Goal: Task Accomplishment & Management: Use online tool/utility

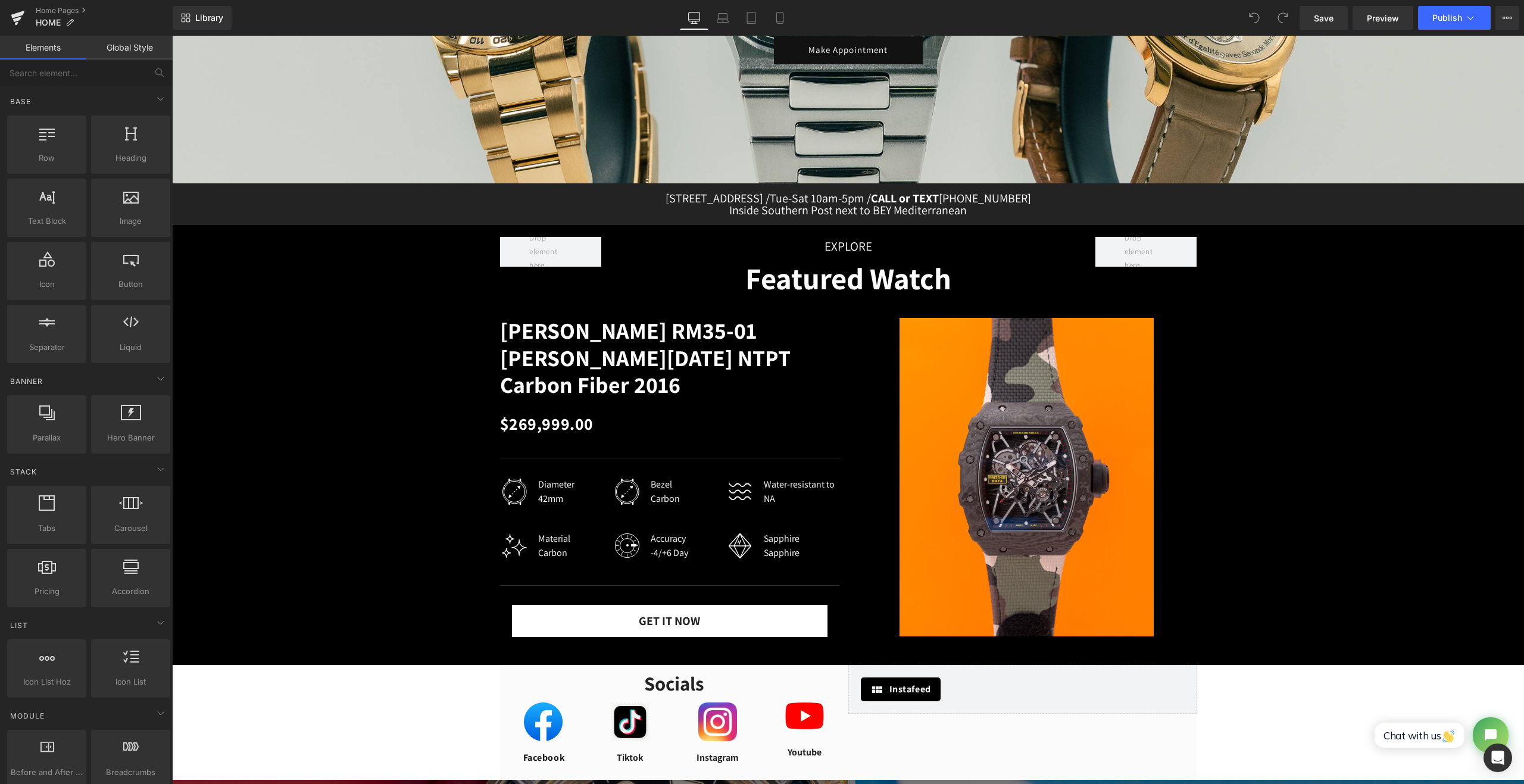
scroll to position [298, 0]
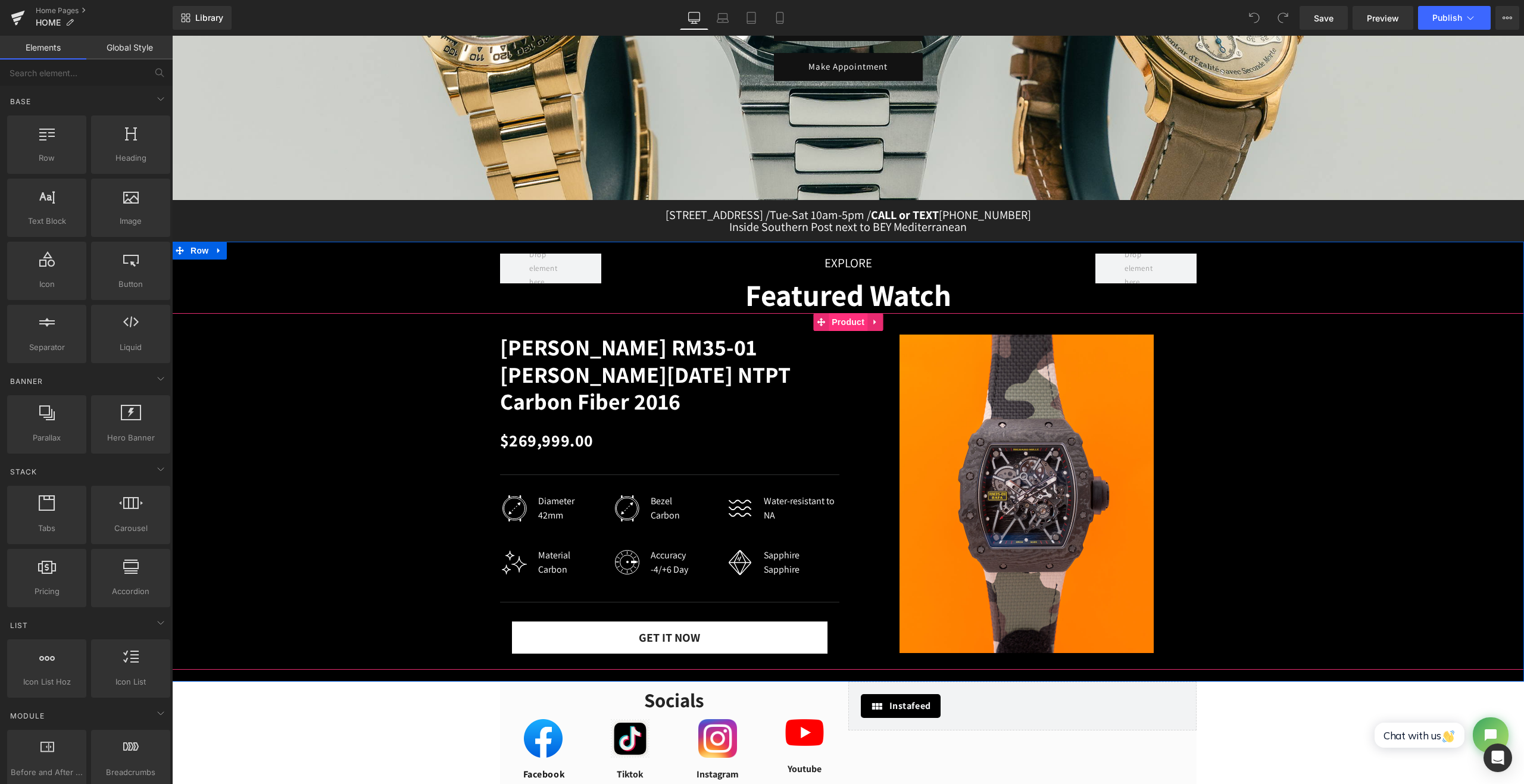
click at [842, 327] on span "Product" at bounding box center [848, 322] width 39 height 18
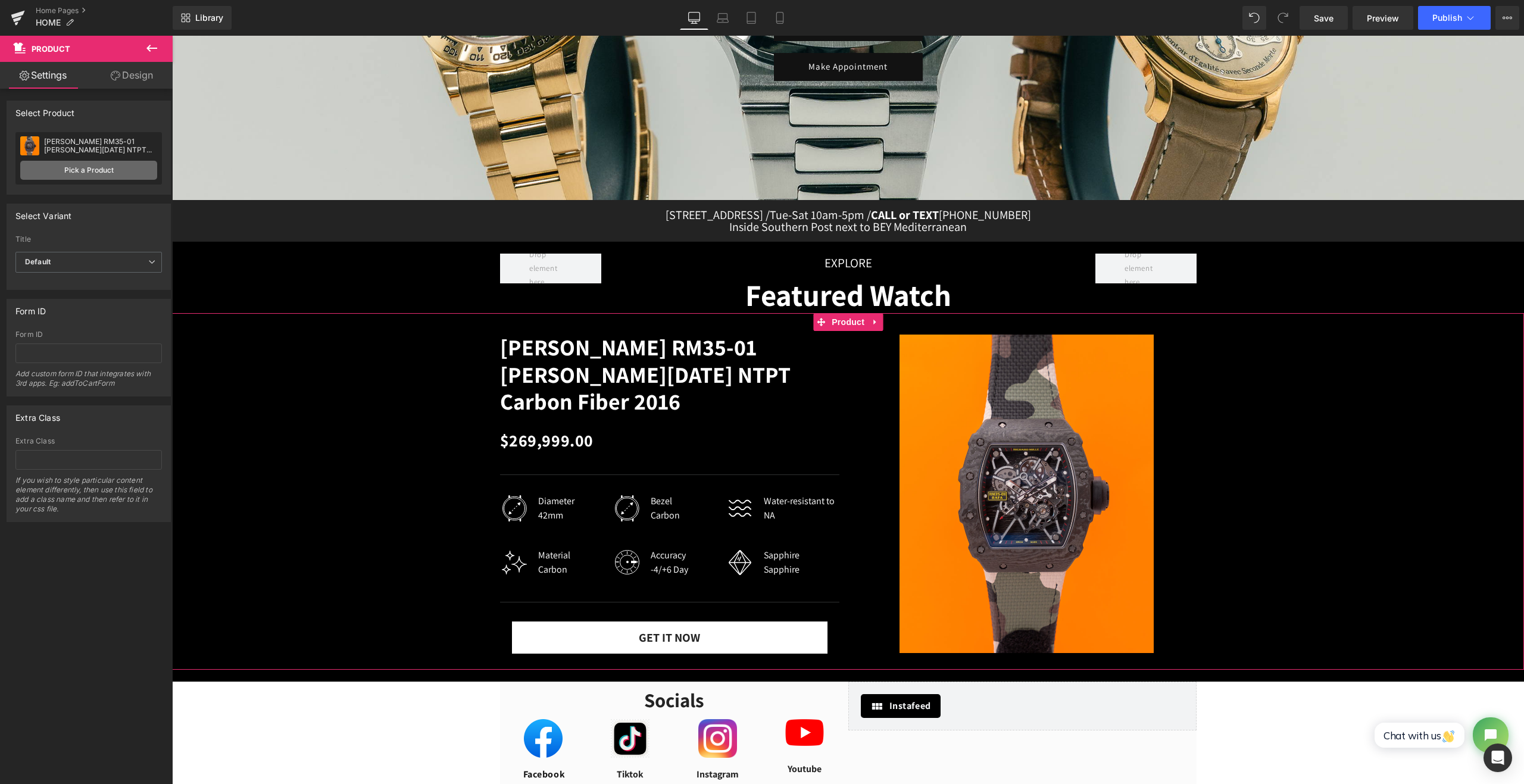
click at [126, 172] on link "Pick a Product" at bounding box center [89, 170] width 137 height 19
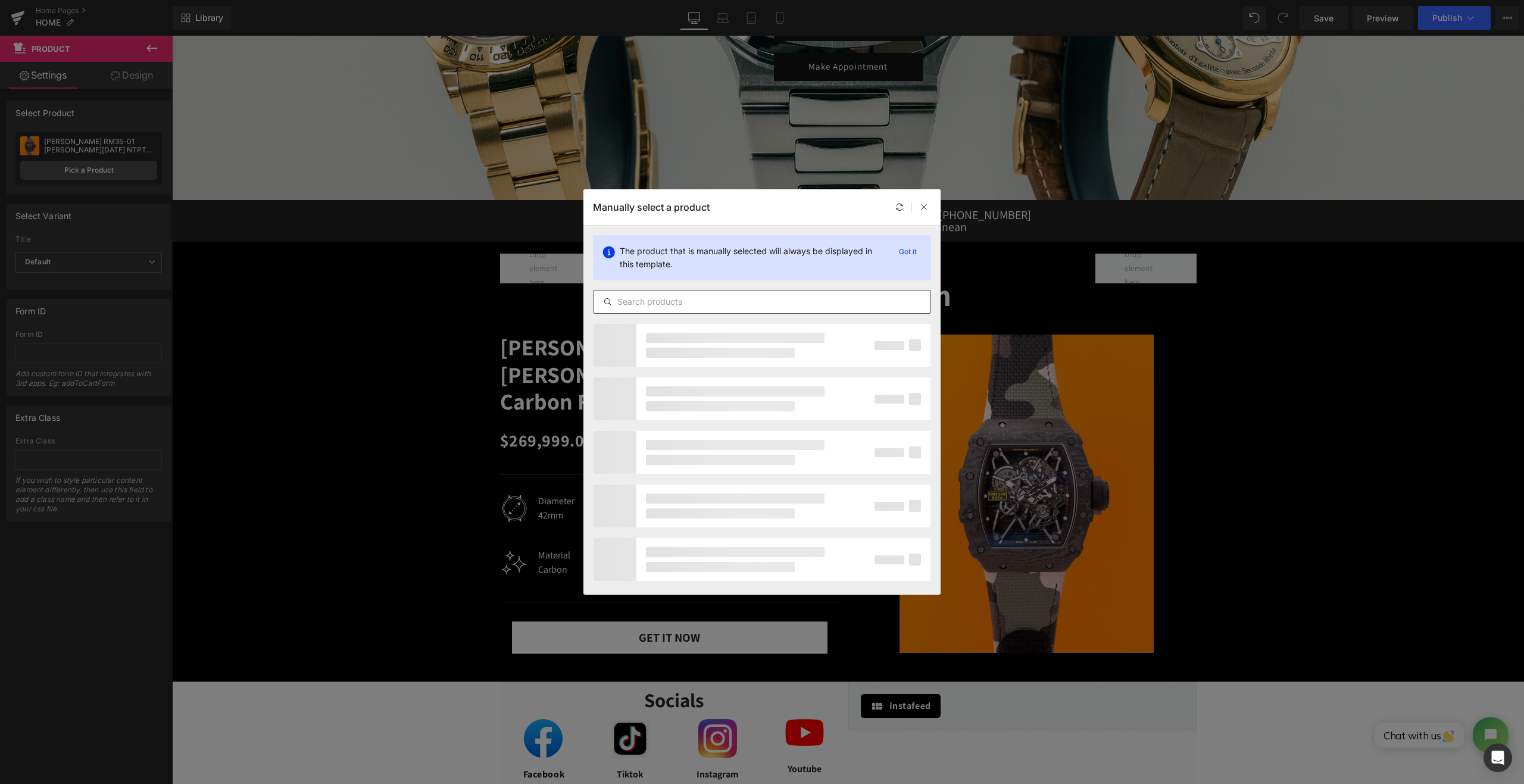
click at [670, 304] on input "text" at bounding box center [762, 301] width 337 height 14
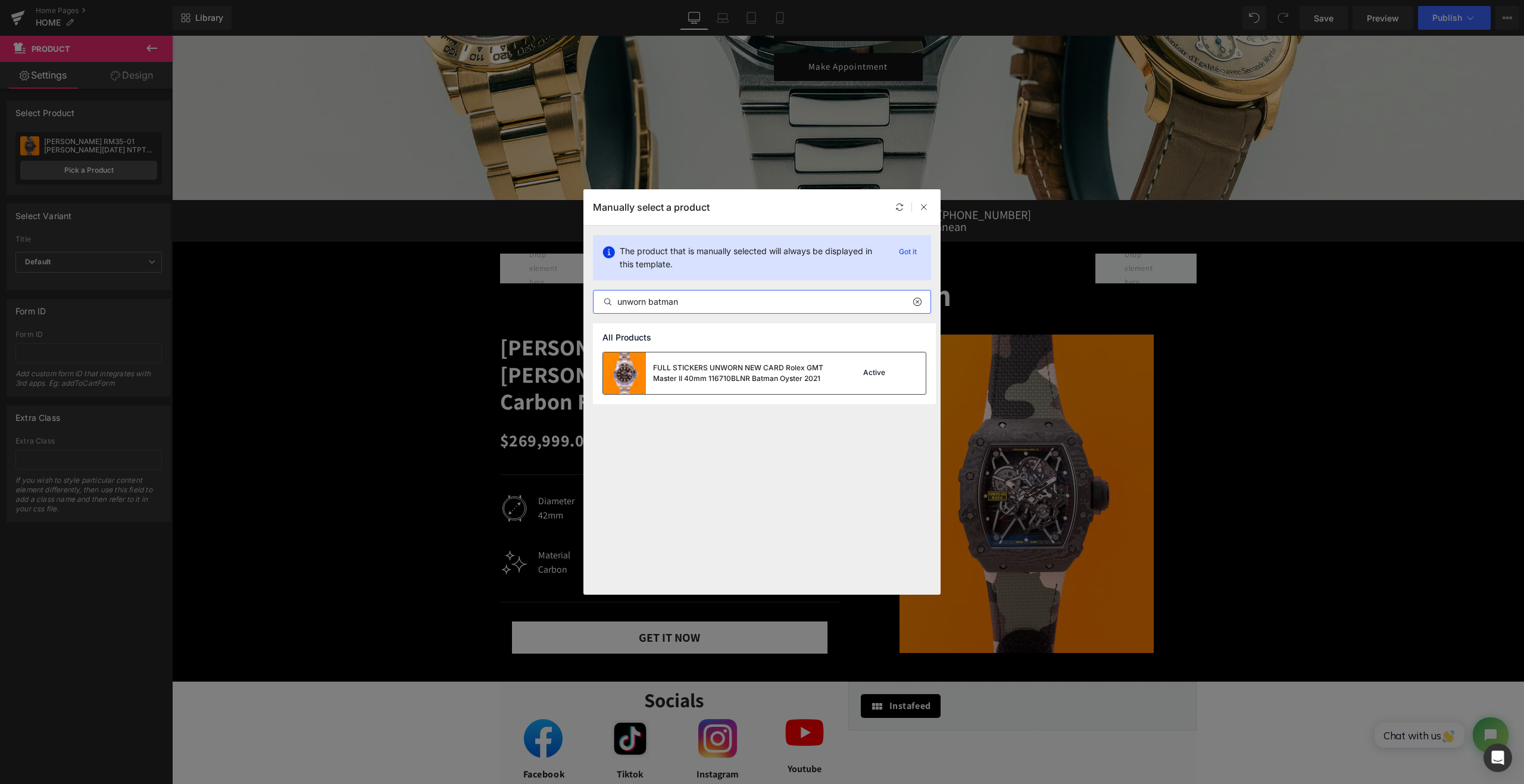
type input "unworn batman"
click at [732, 365] on div "FULL STICKERS UNWORN NEW CARD Rolex GMT Master II 40mm 116710BLNR Batman Oyster…" at bounding box center [742, 373] width 178 height 21
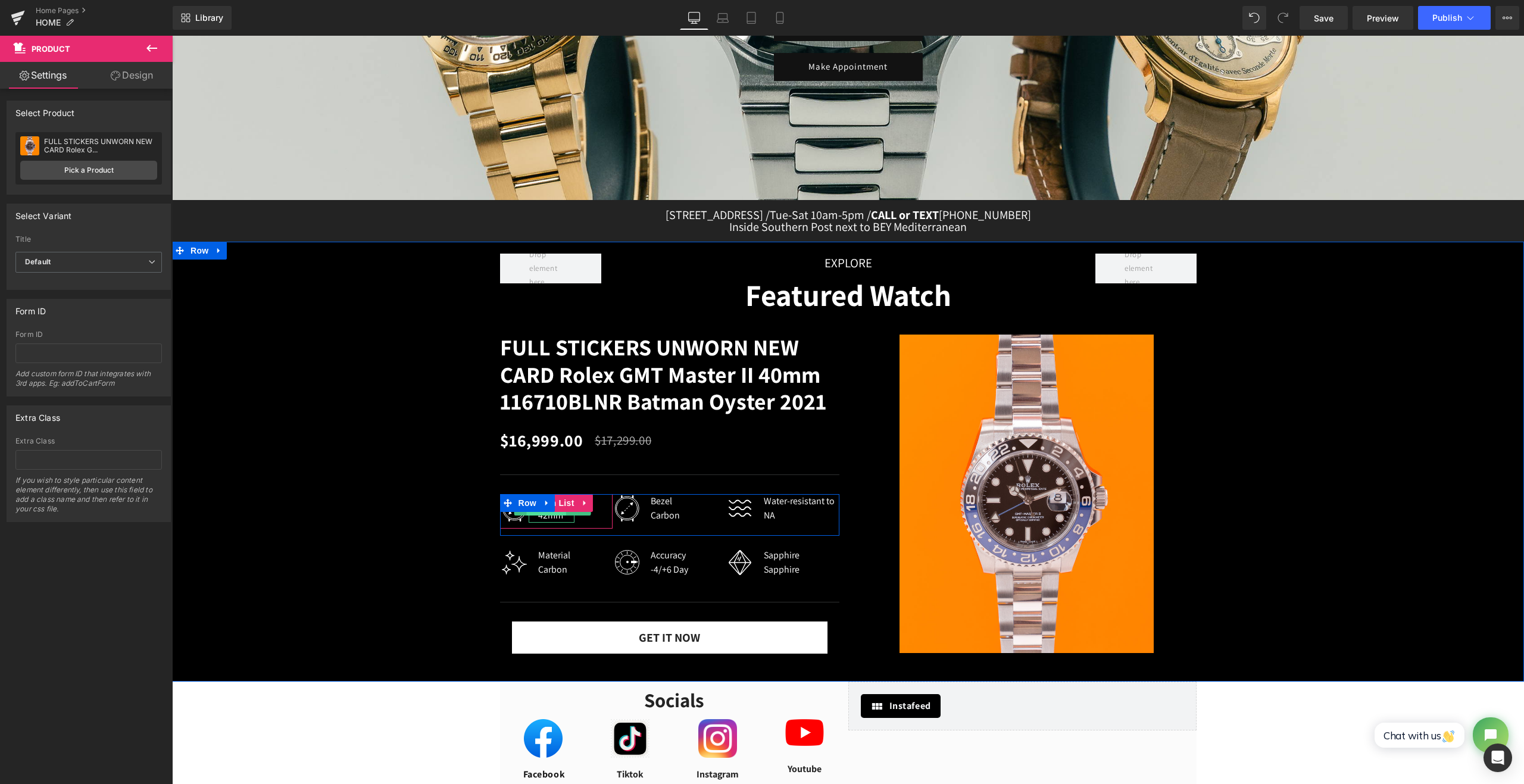
click at [544, 515] on span "Text Block" at bounding box center [545, 508] width 39 height 14
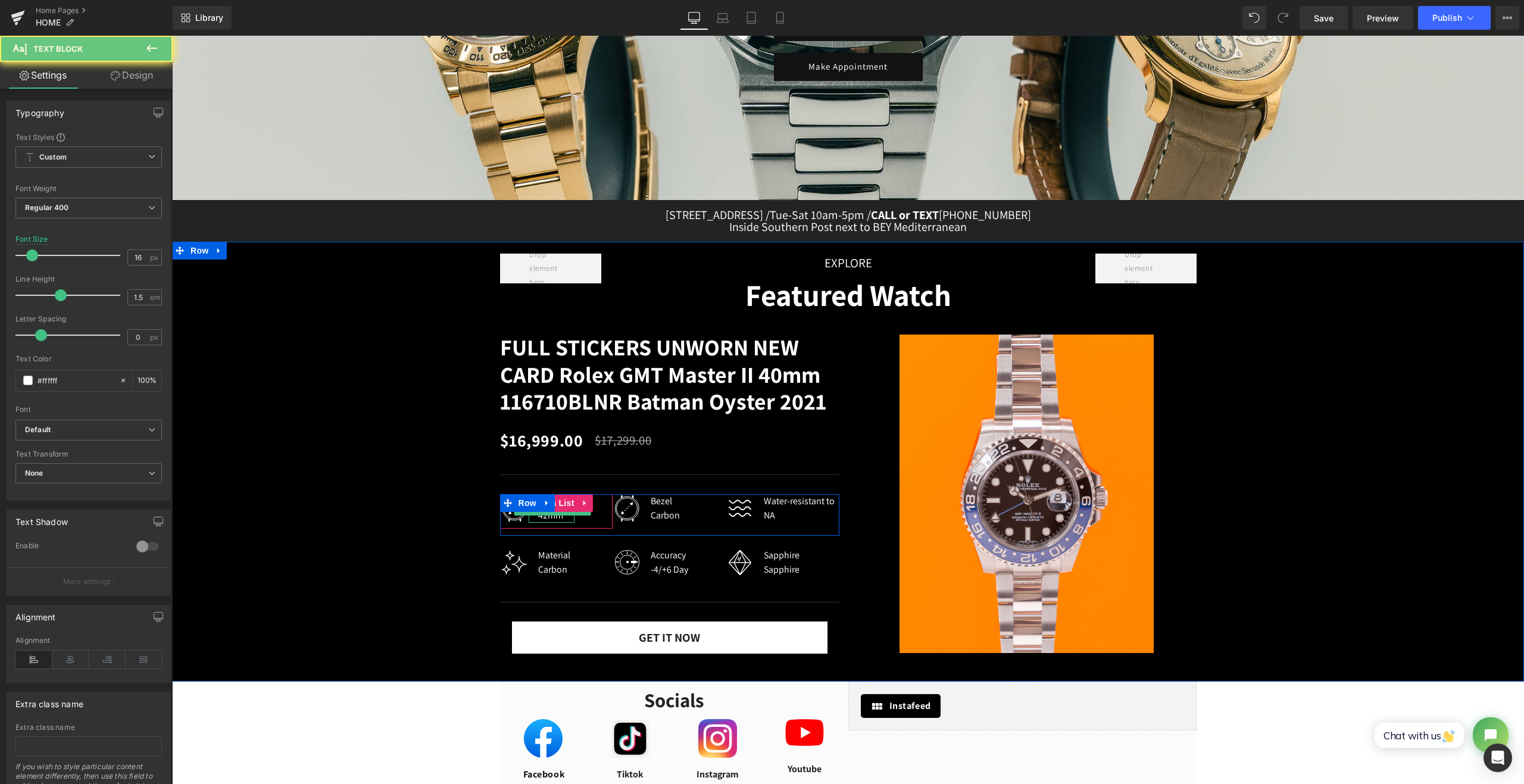
click at [545, 523] on div "42mm" at bounding box center [557, 515] width 37 height 14
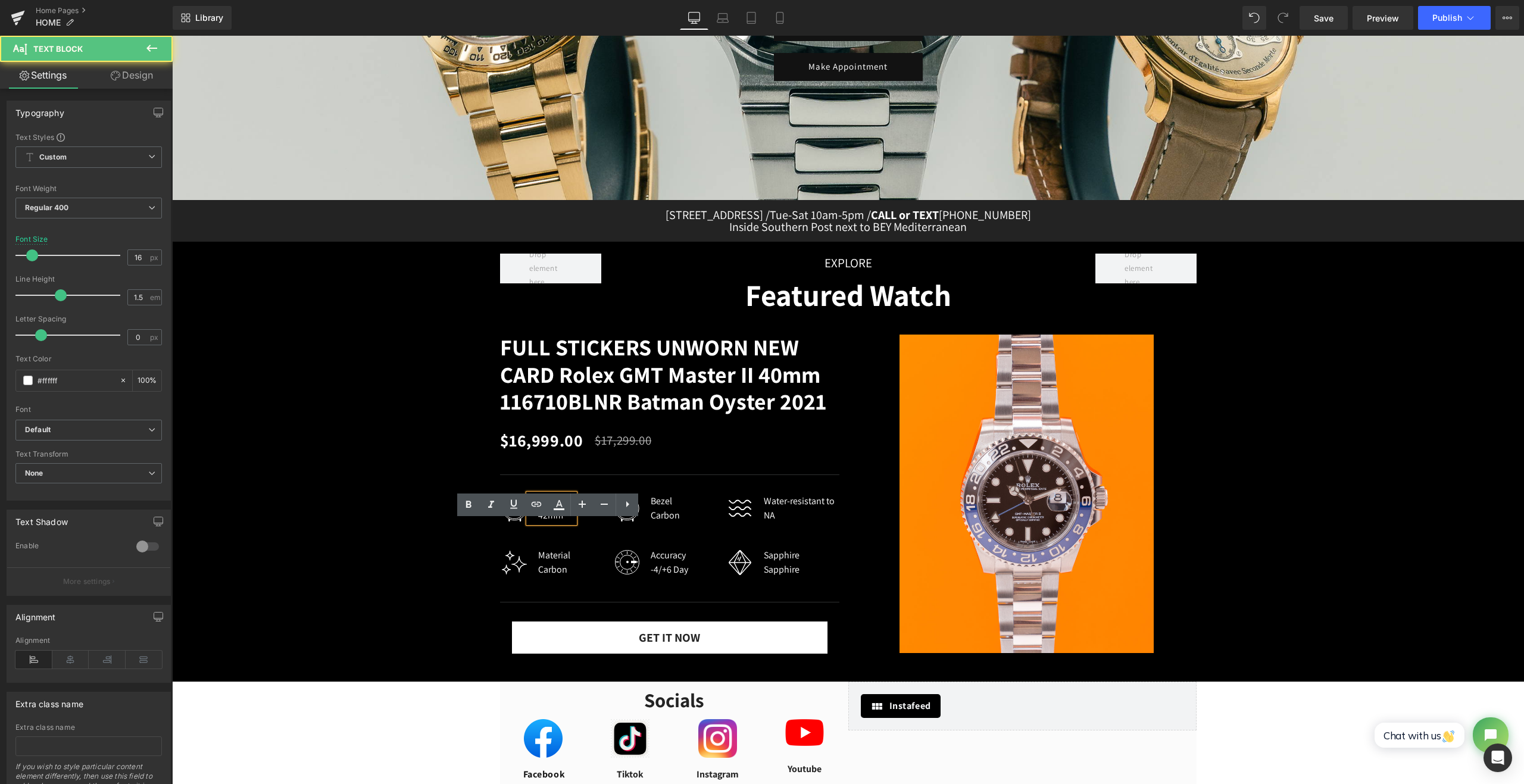
click at [543, 523] on div "42mm" at bounding box center [557, 515] width 37 height 14
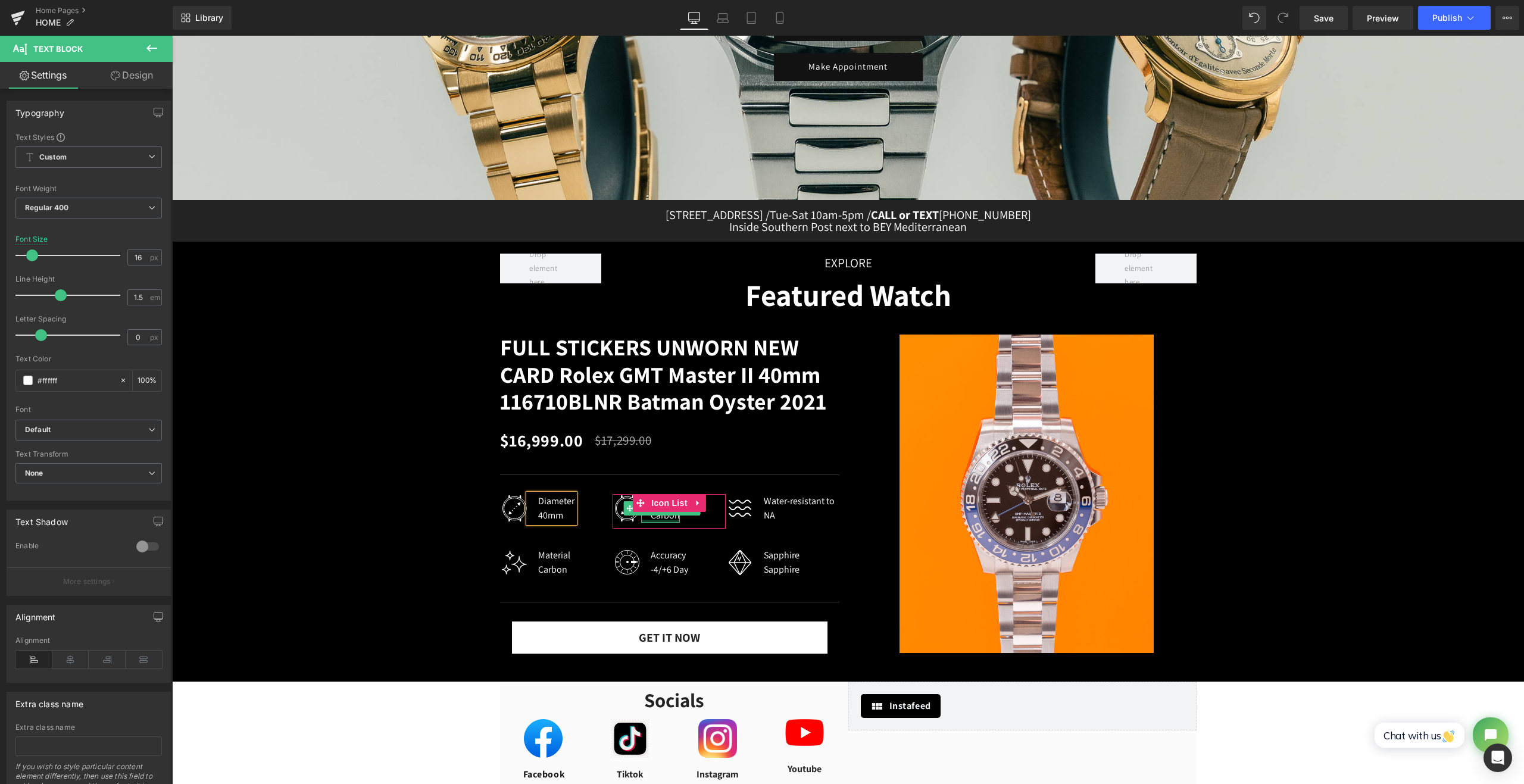
click at [653, 523] on div at bounding box center [660, 520] width 39 height 3
click at [653, 523] on div "Carbon" at bounding box center [665, 515] width 29 height 14
click at [549, 577] on div "Carbon" at bounding box center [554, 569] width 32 height 14
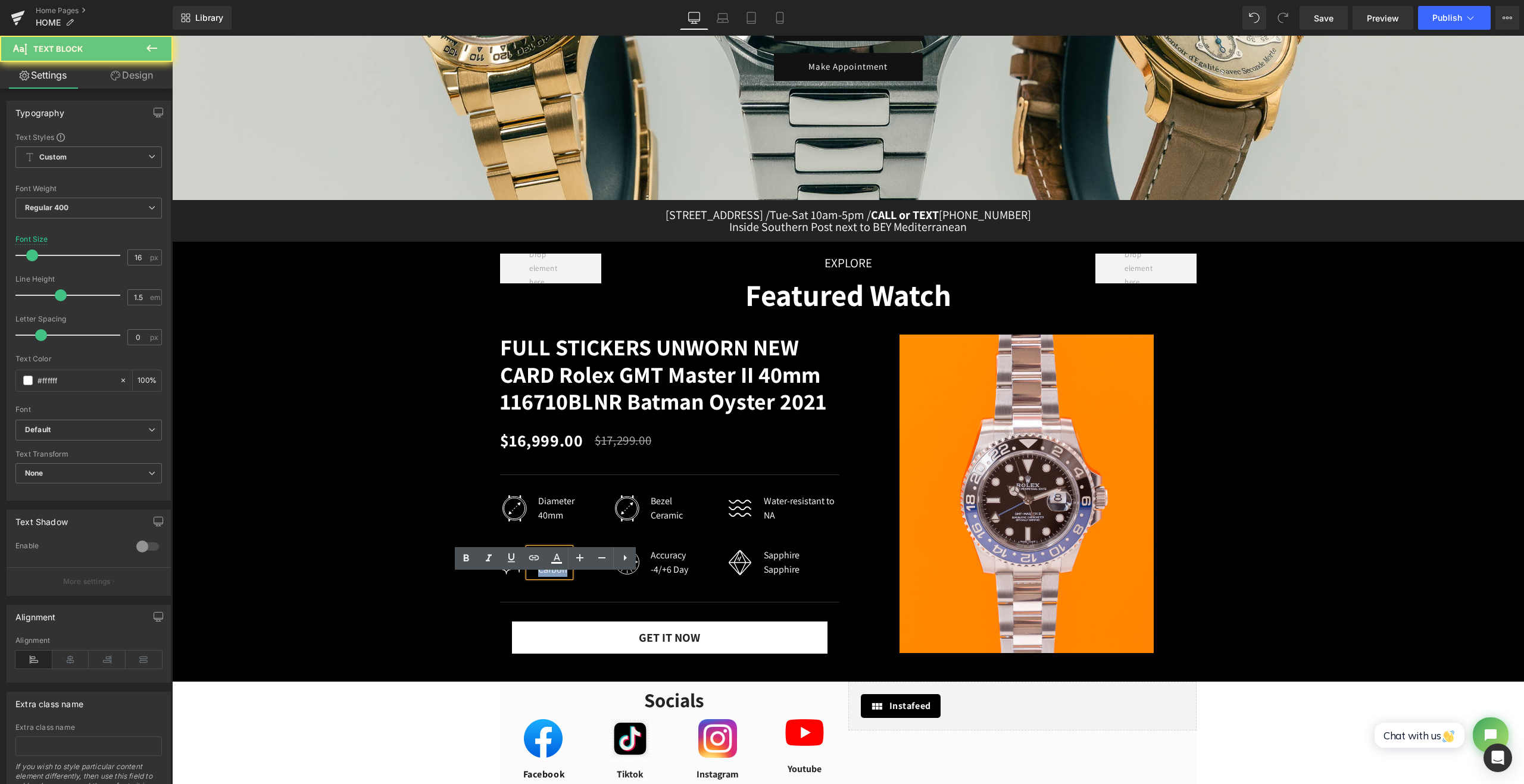
click at [549, 577] on div "Carbon" at bounding box center [554, 569] width 32 height 14
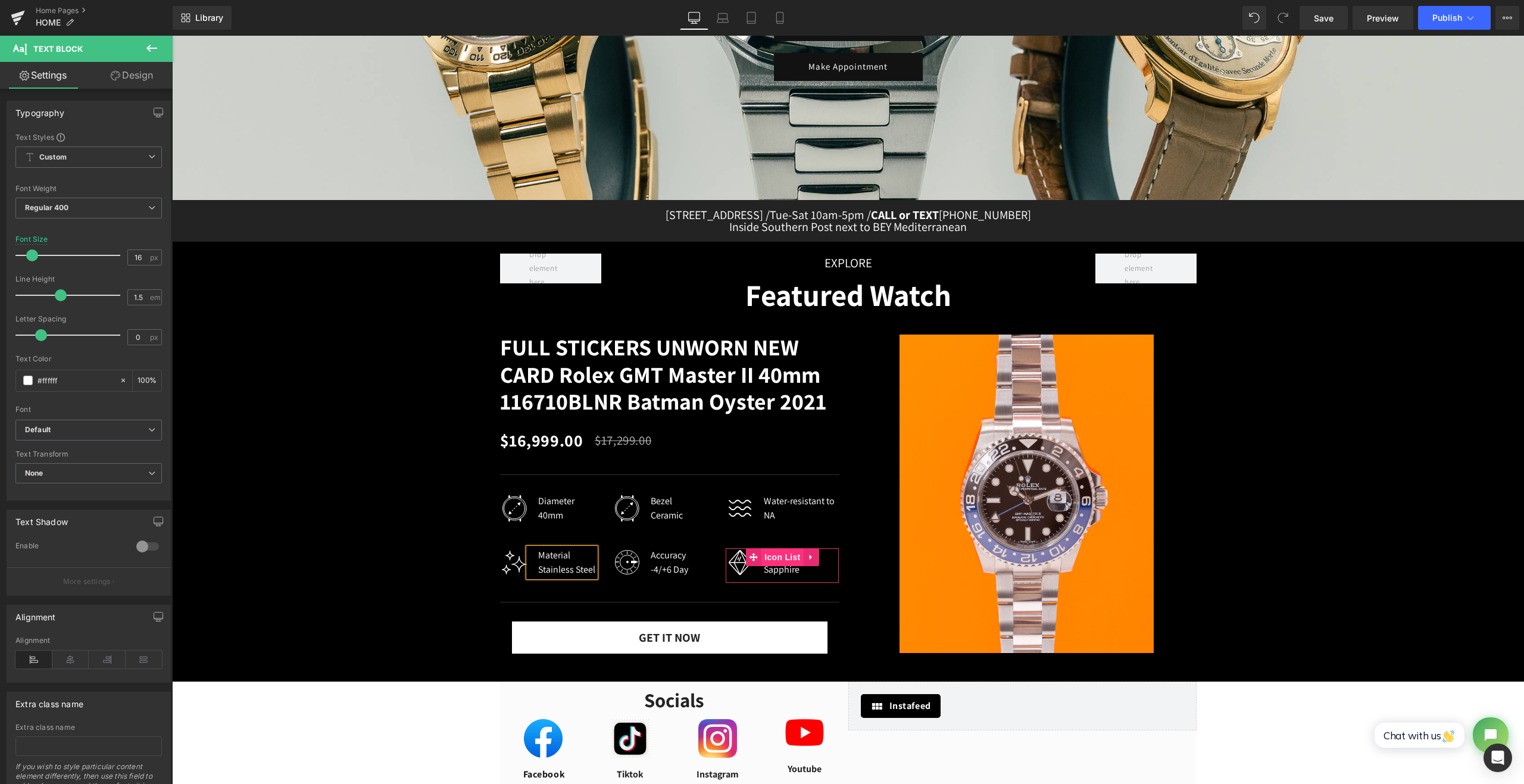
click at [777, 566] on span "Icon List" at bounding box center [781, 557] width 41 height 18
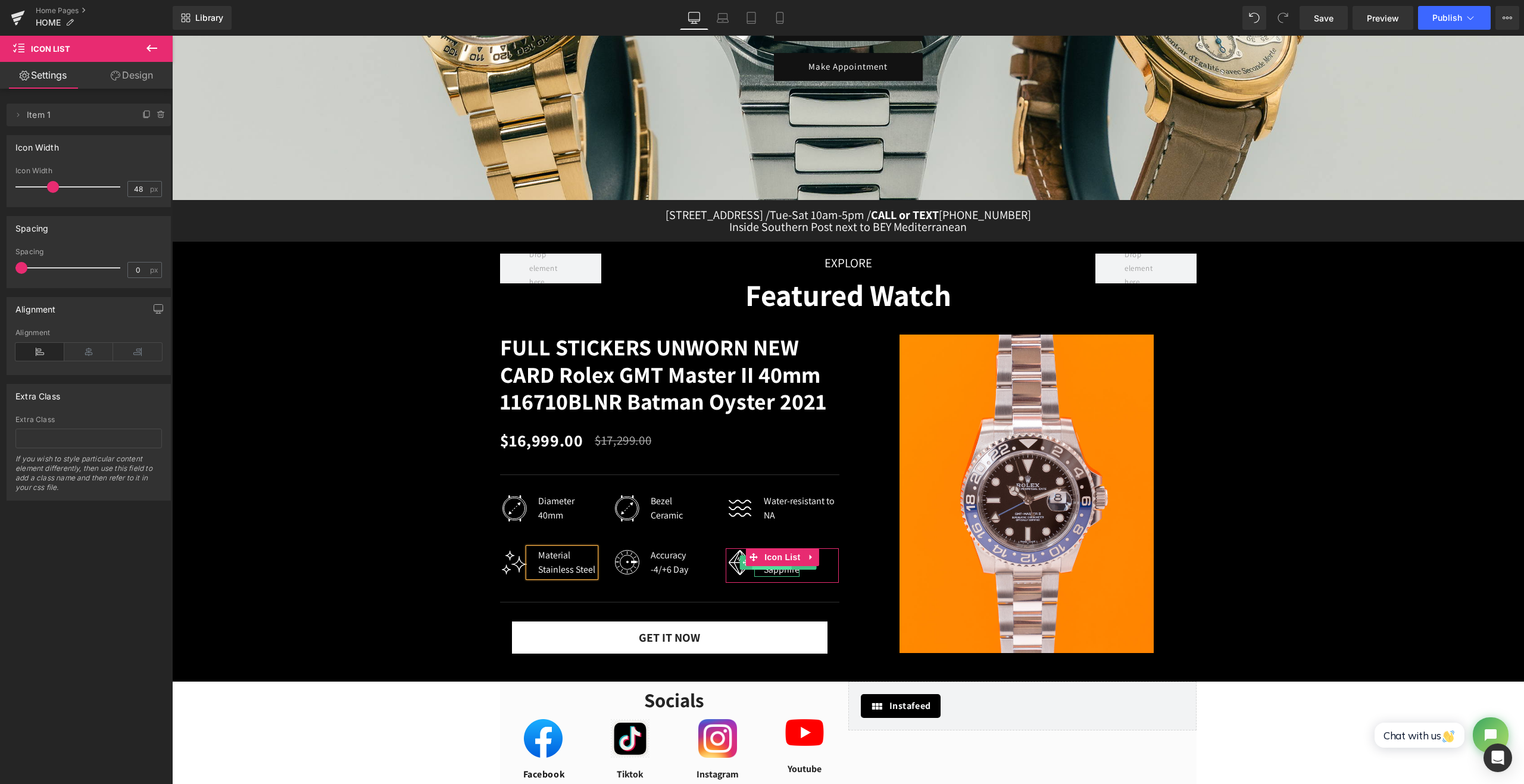
click at [774, 569] on span "Text Block" at bounding box center [772, 562] width 39 height 14
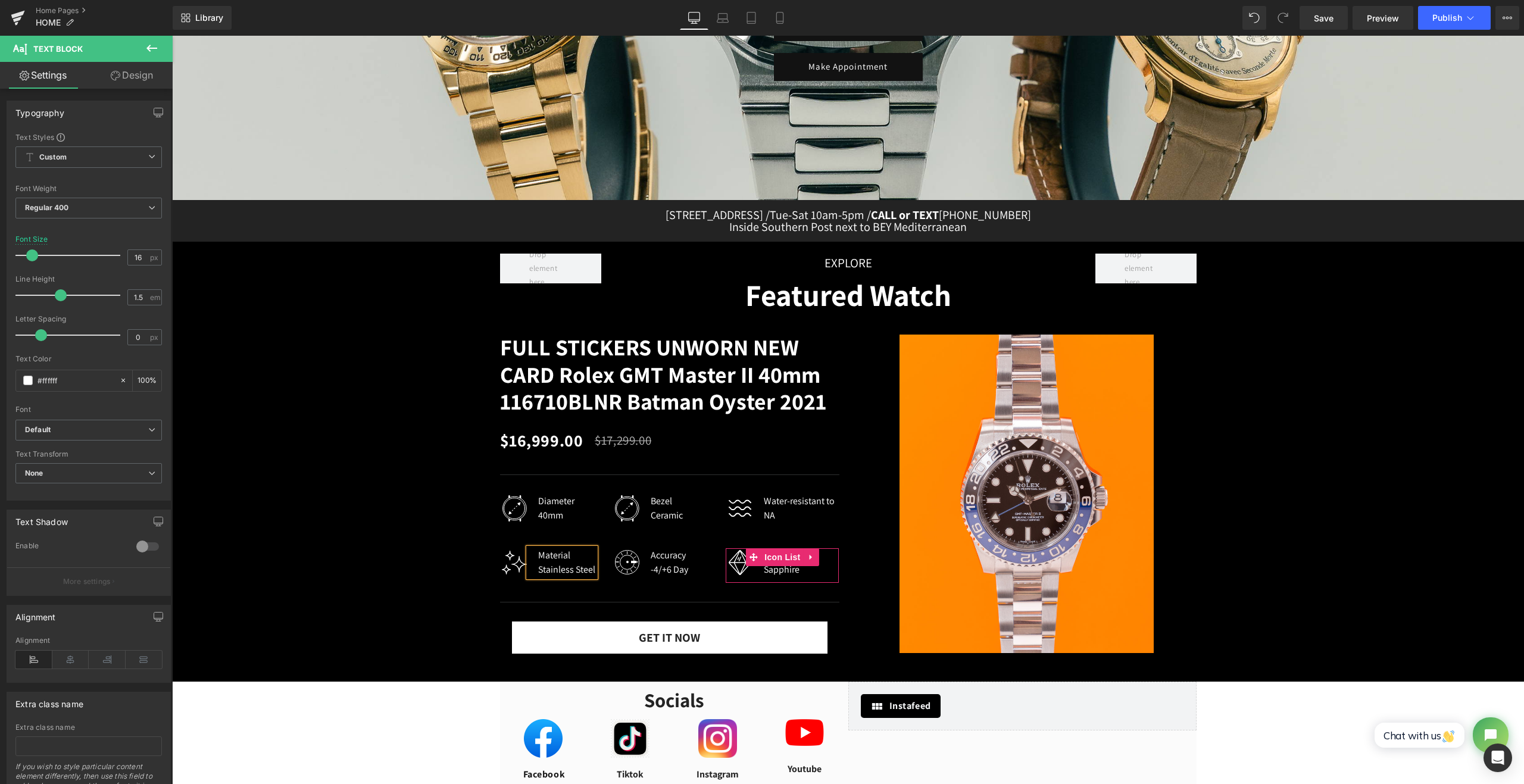
click at [816, 583] on div "Image Sapphire Sapphire Text Block" at bounding box center [781, 565] width 113 height 35
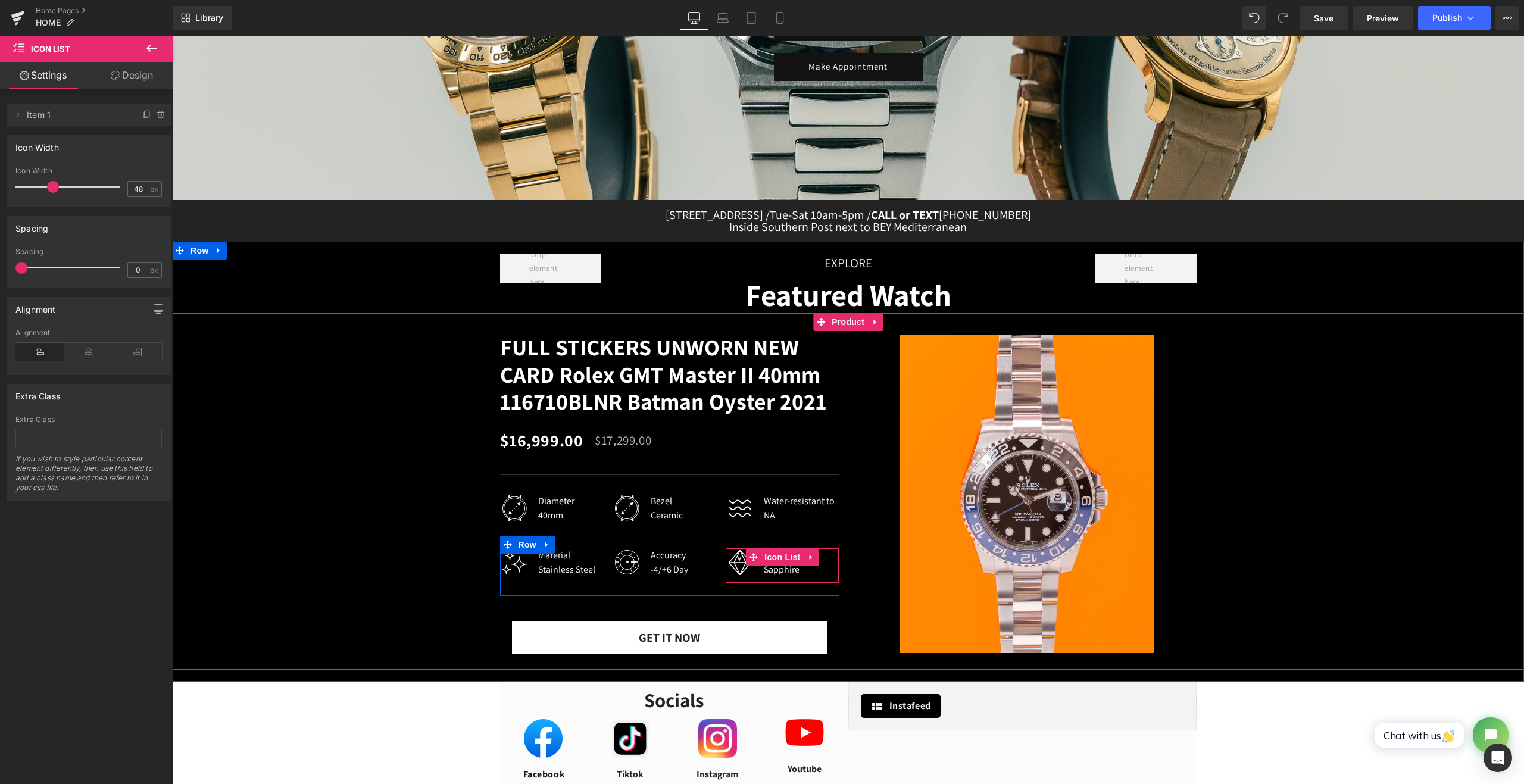
click at [825, 583] on div "Image Sapphire Sapphire Text Block" at bounding box center [781, 565] width 113 height 35
click at [741, 569] on span "Image" at bounding box center [741, 562] width 25 height 14
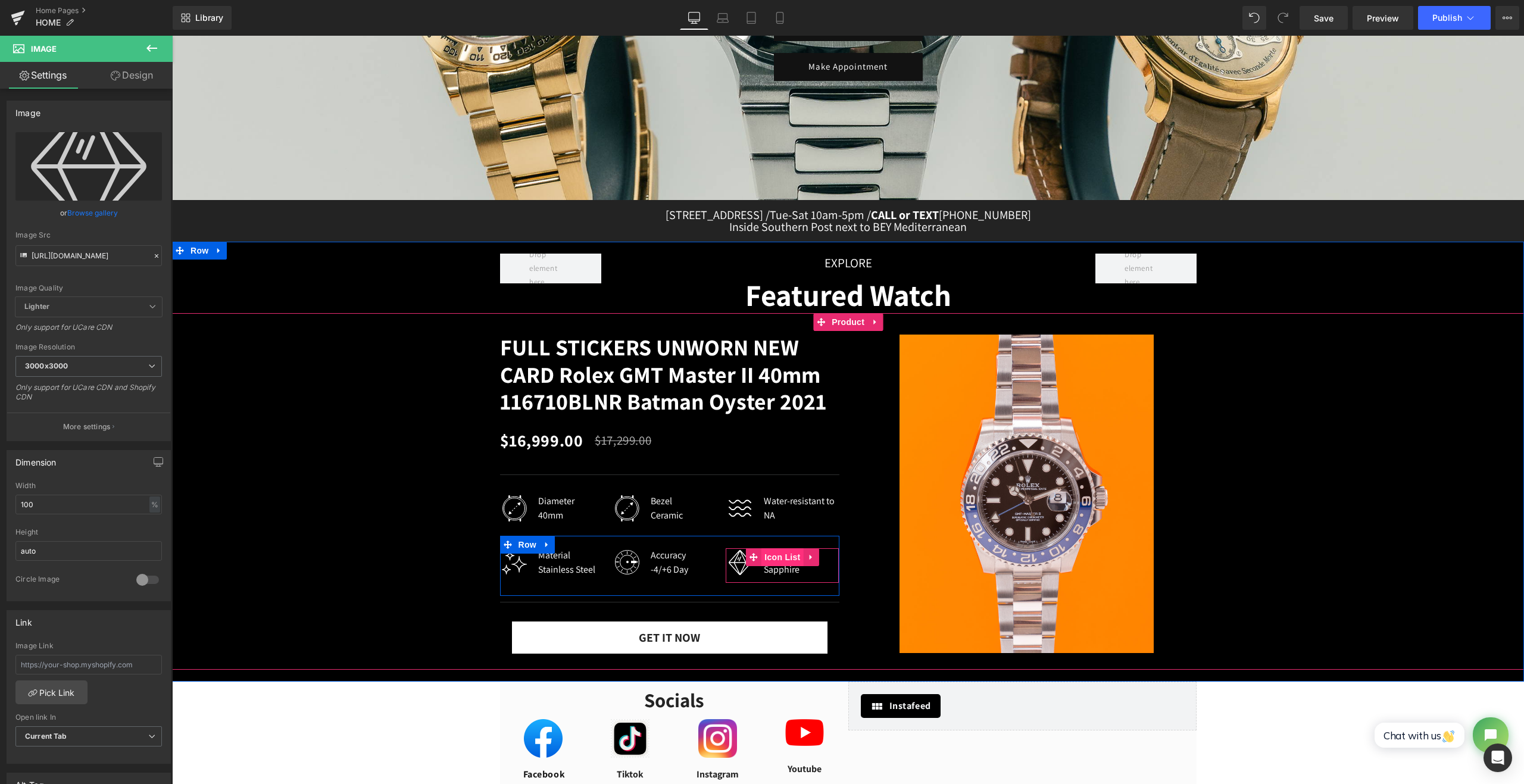
click at [780, 566] on span "Icon List" at bounding box center [781, 557] width 41 height 18
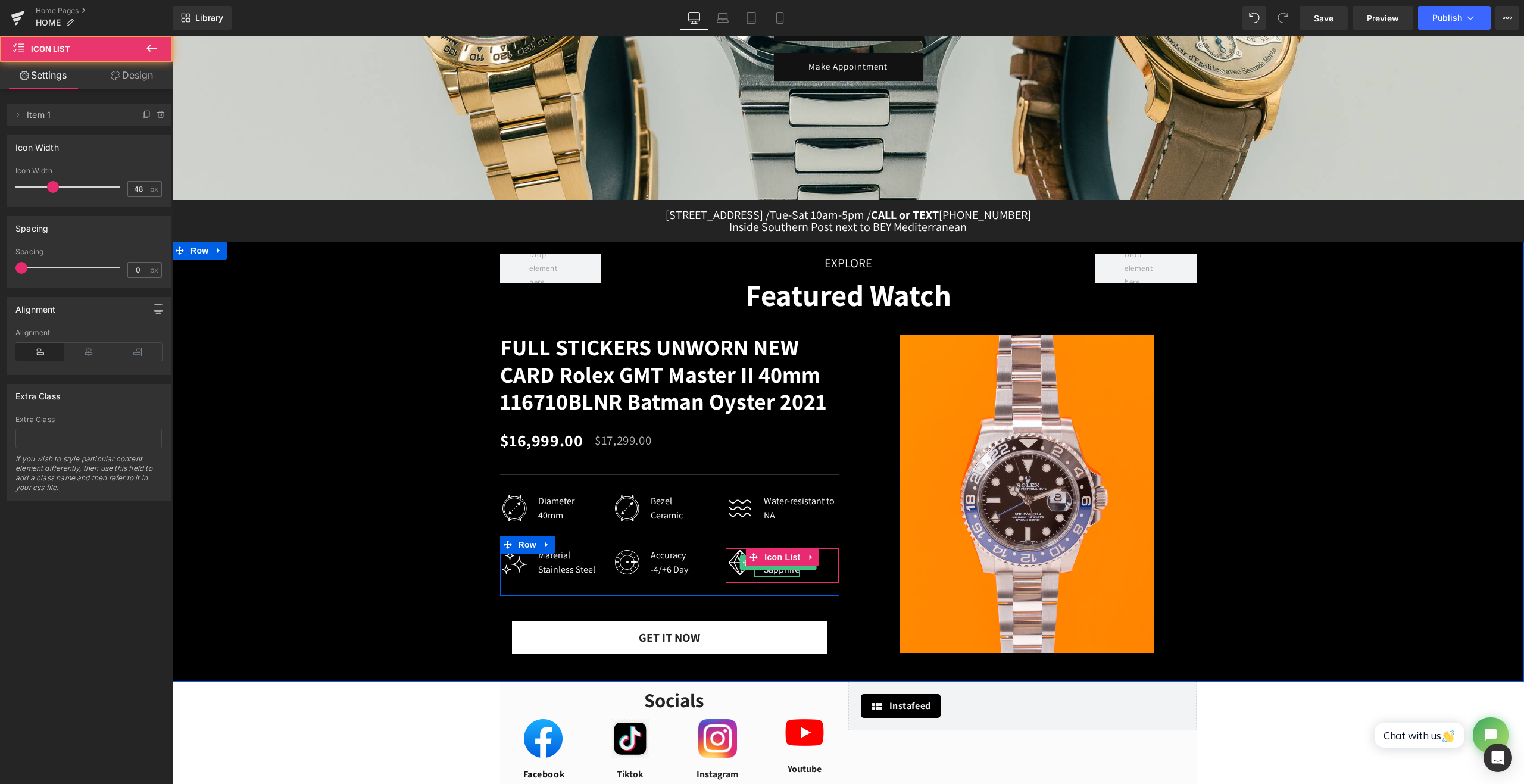
click at [793, 569] on link at bounding box center [798, 562] width 13 height 14
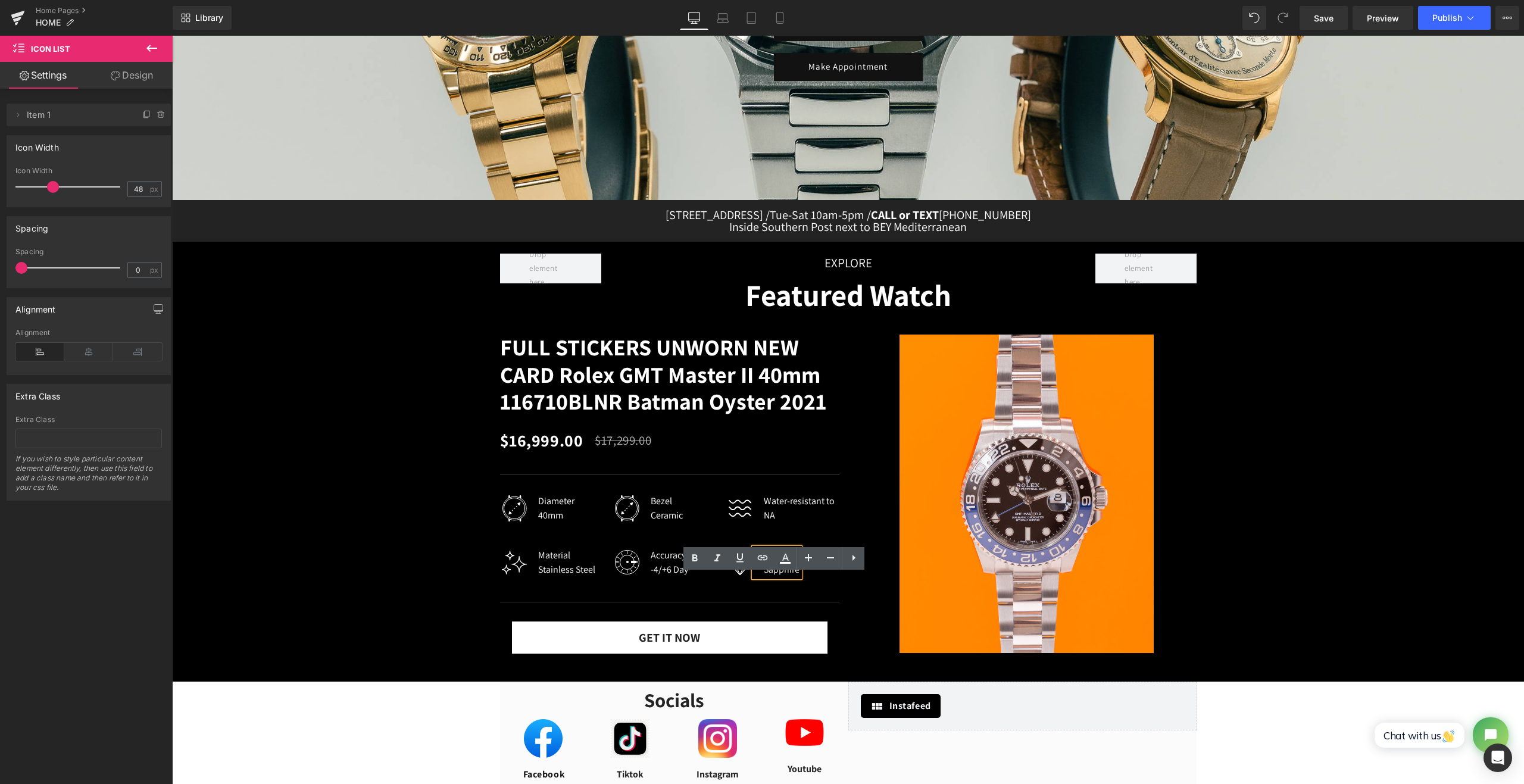
click at [787, 562] on div "Sapphire" at bounding box center [781, 555] width 36 height 14
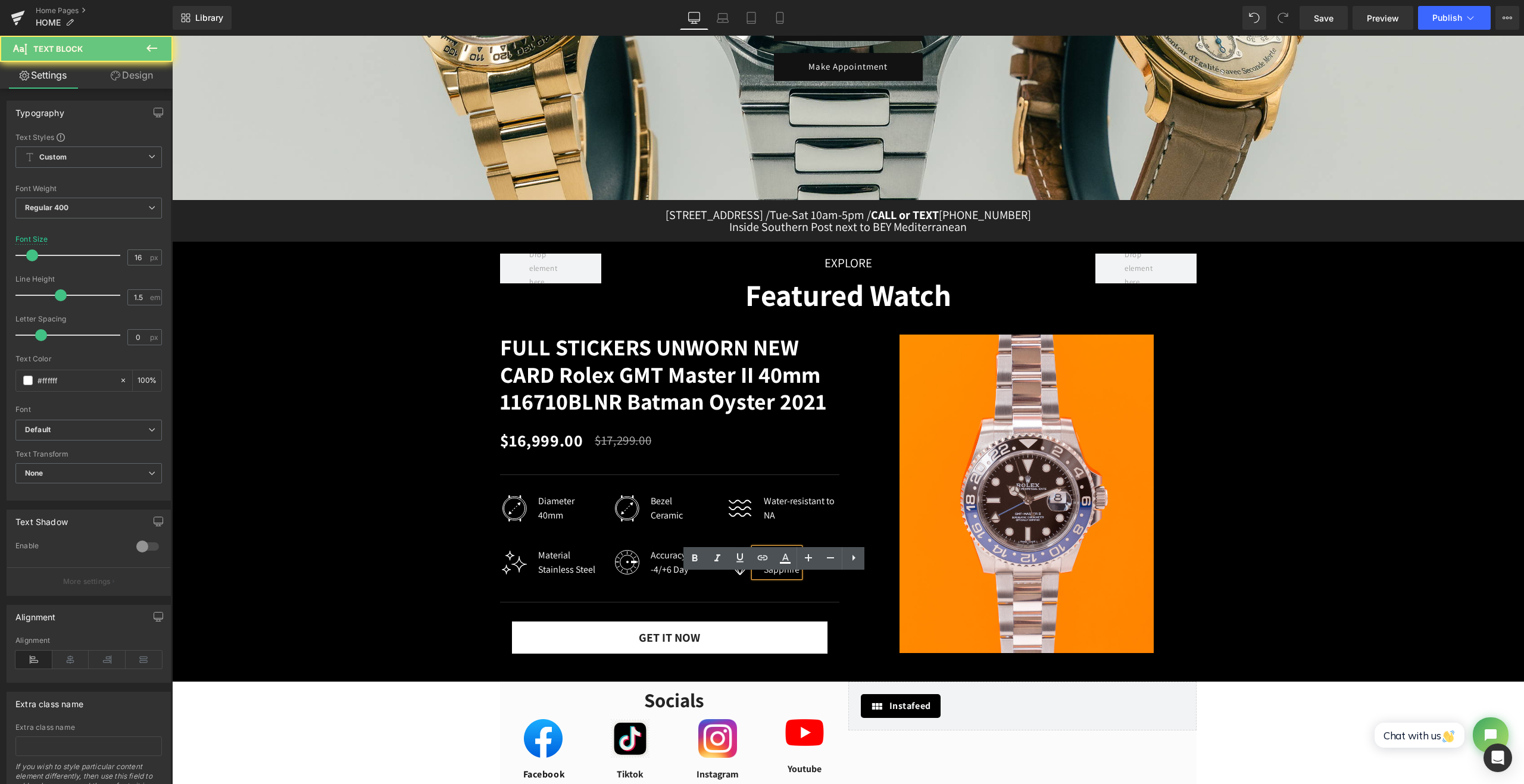
click at [787, 562] on div "Sapphire" at bounding box center [781, 555] width 36 height 14
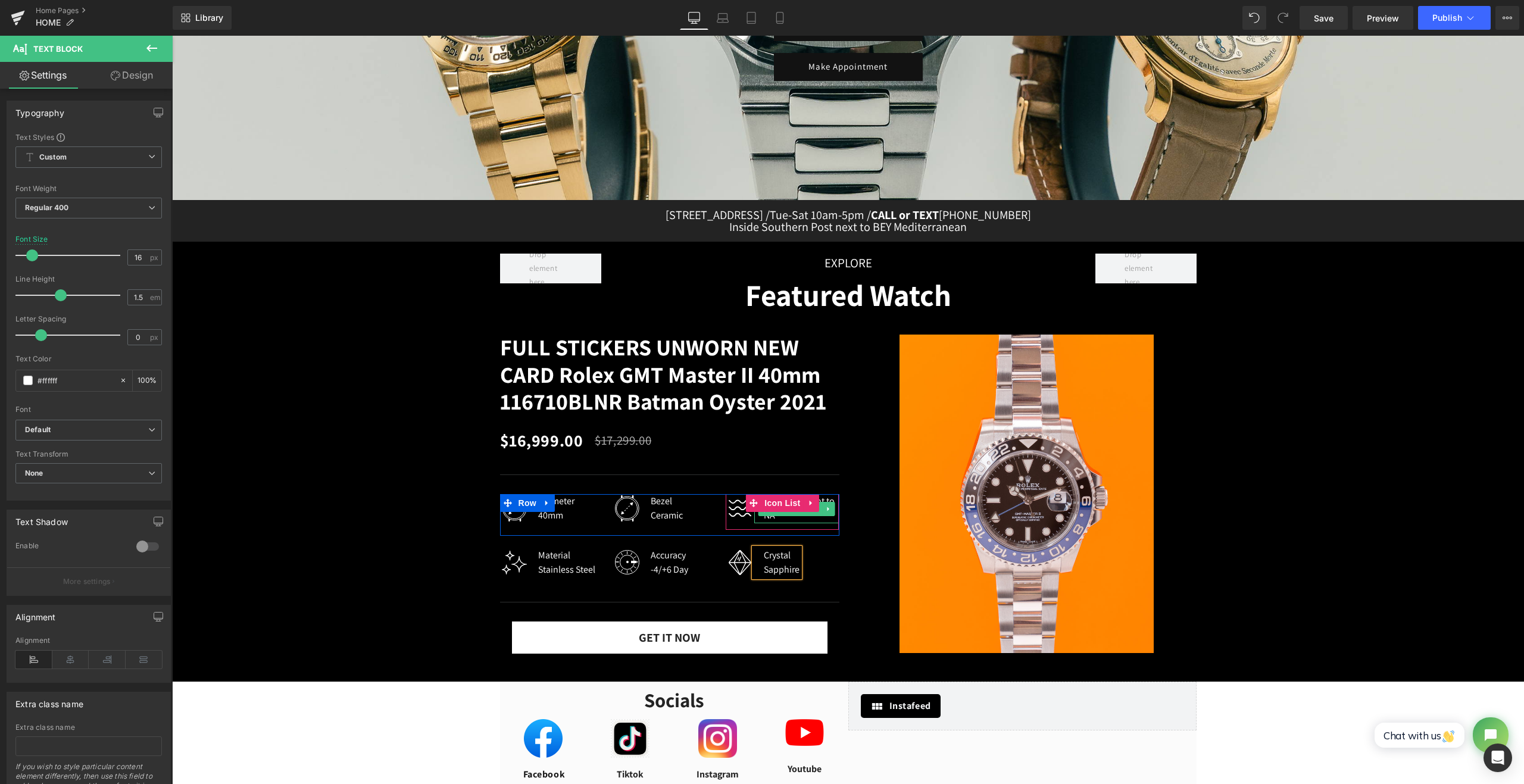
click at [780, 523] on div "Water-resistant to NA" at bounding box center [801, 509] width 75 height 29
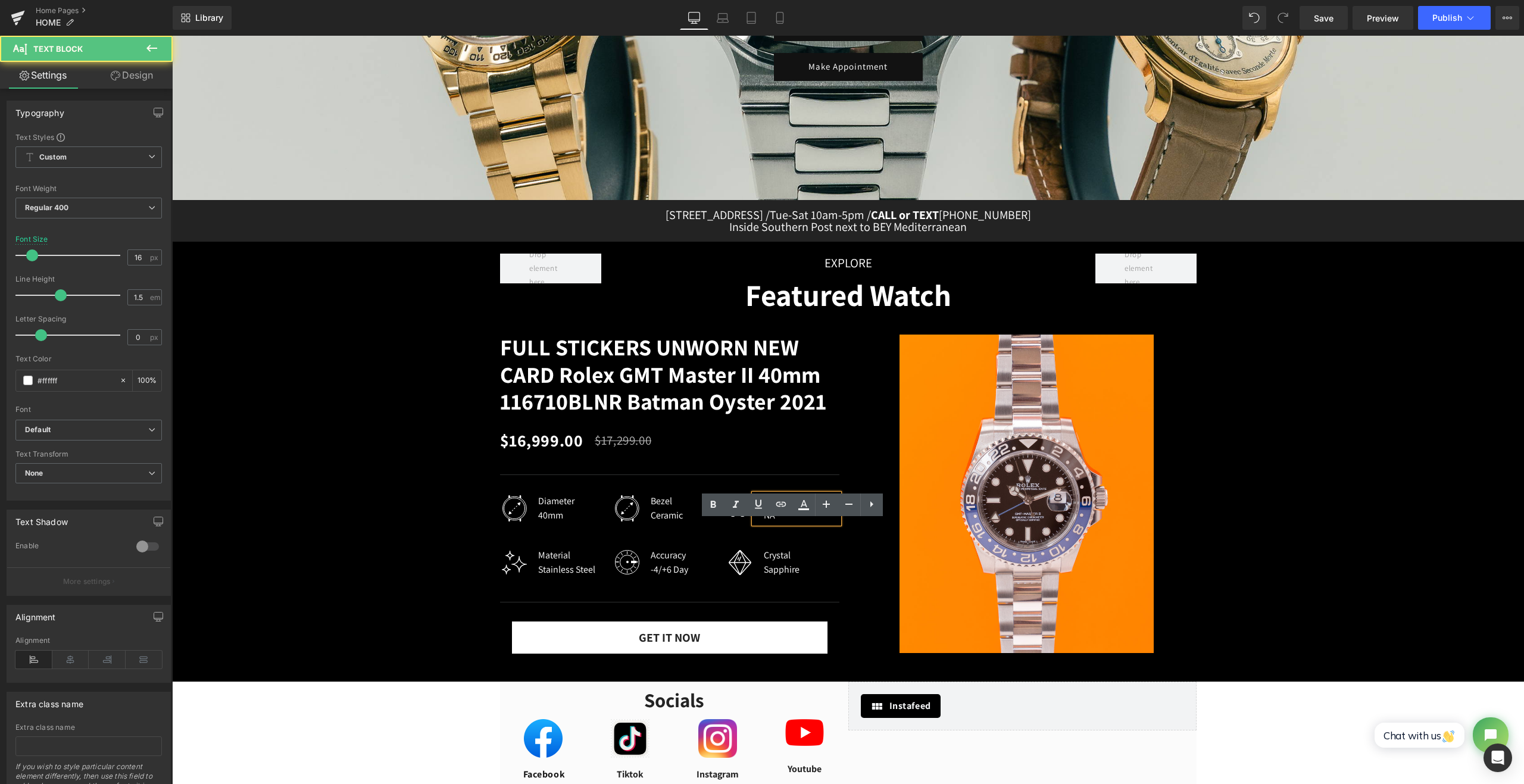
click at [777, 523] on div "Water-resistant to NA" at bounding box center [801, 509] width 75 height 29
click at [771, 523] on div "Water-resistant to NA" at bounding box center [801, 509] width 75 height 29
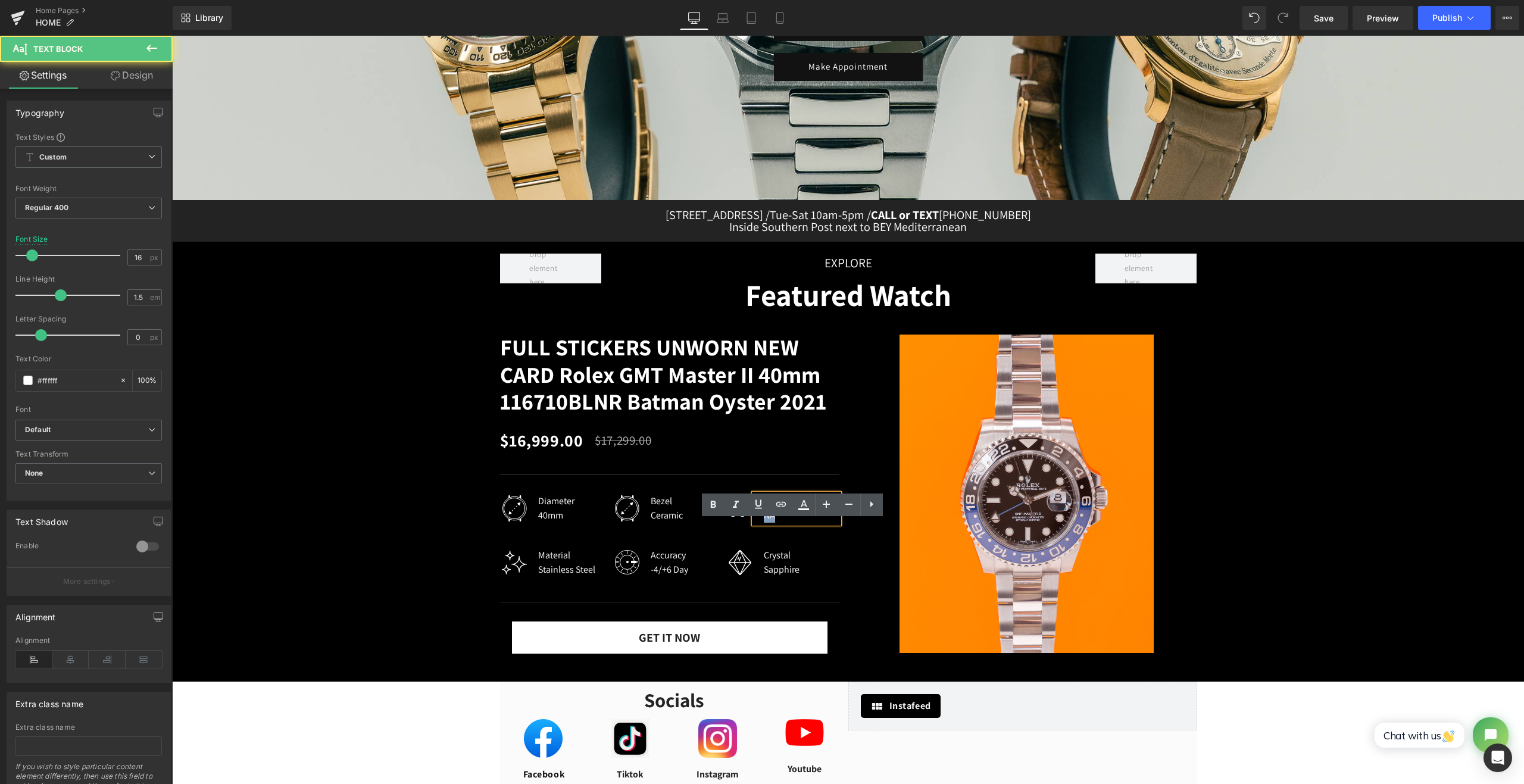
click at [771, 523] on div "Water-resistant to NA" at bounding box center [801, 509] width 75 height 29
click at [769, 523] on div "Water-resistant to NA" at bounding box center [801, 509] width 75 height 29
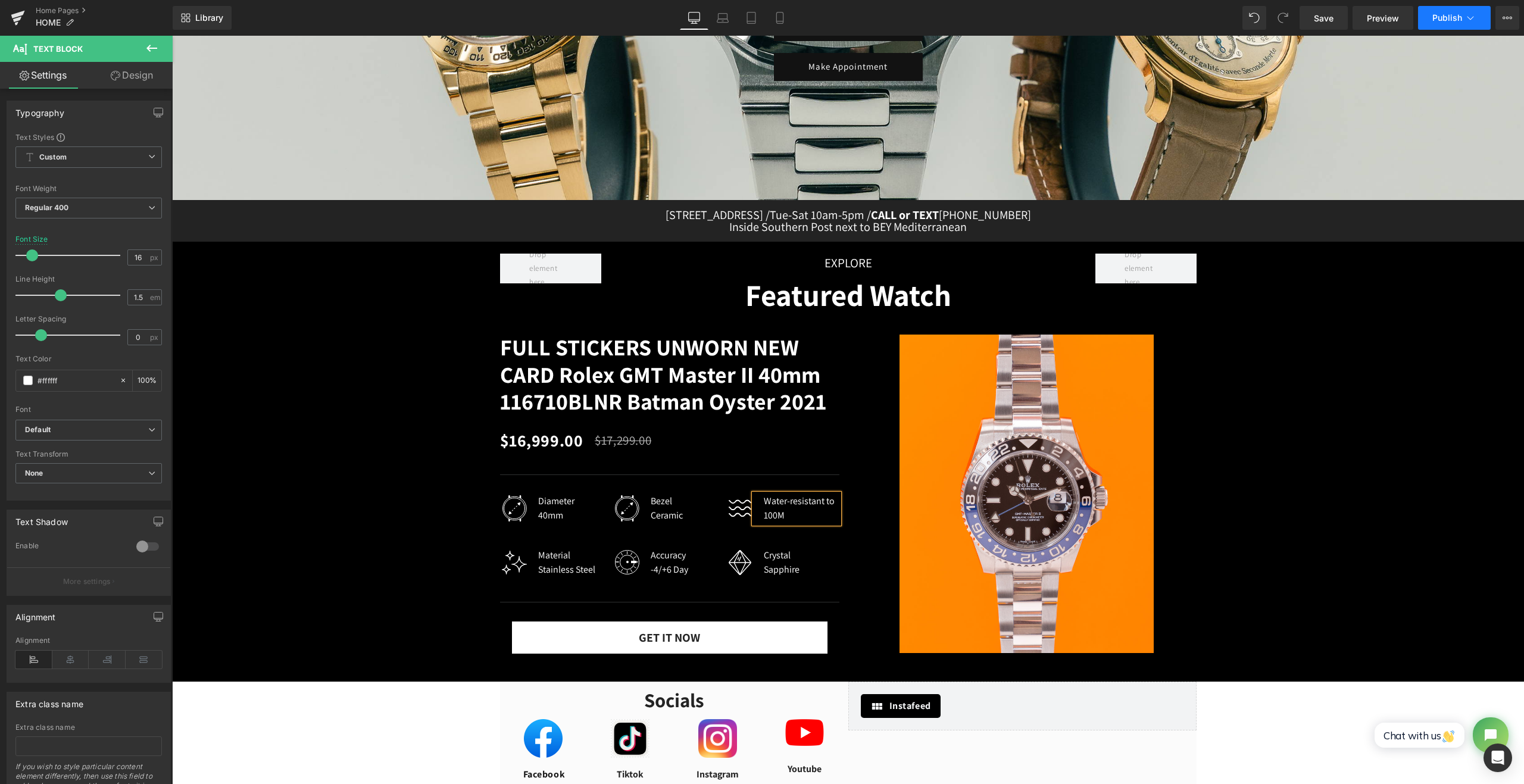
click at [1444, 21] on span "Publish" at bounding box center [1447, 18] width 30 height 10
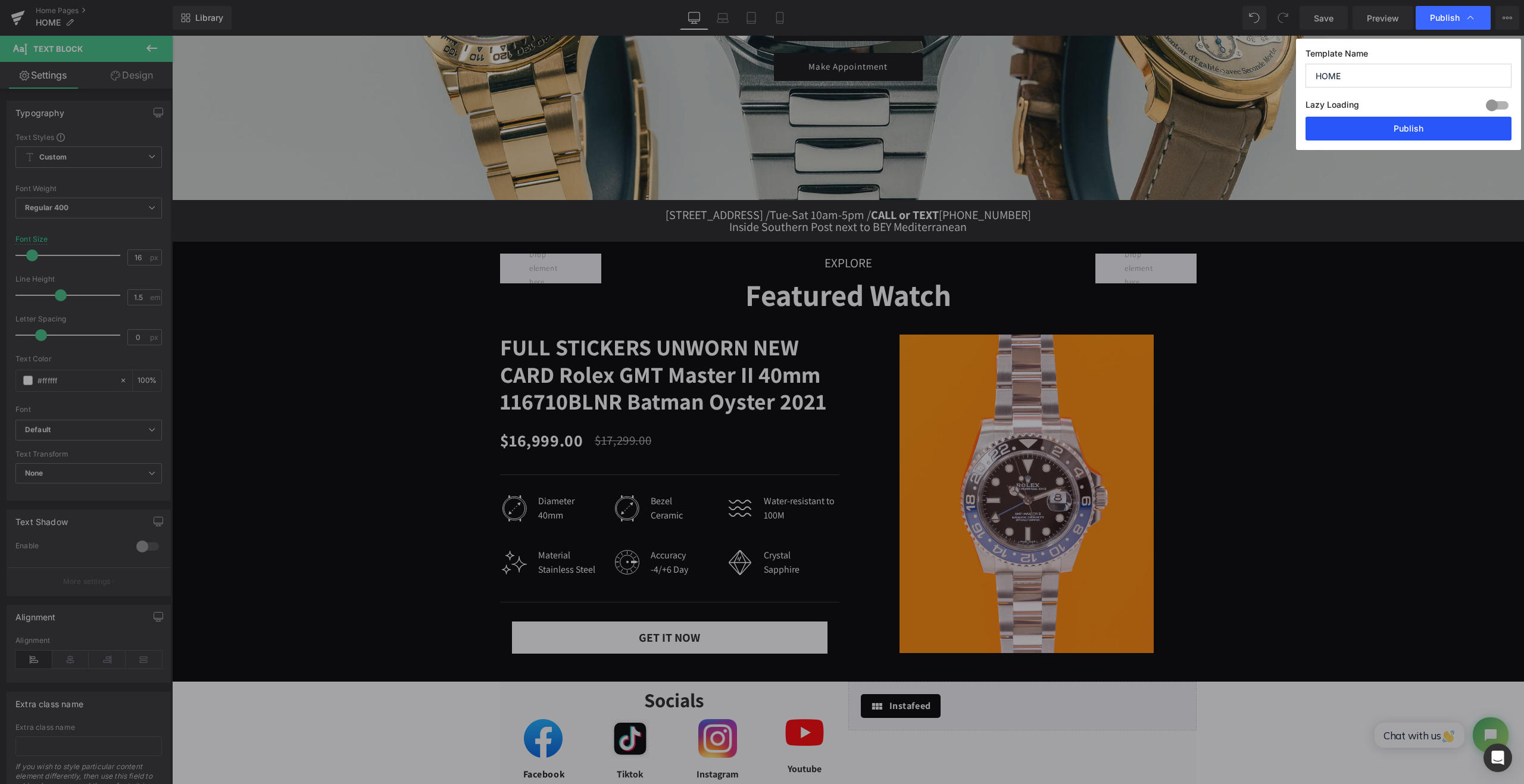
click at [1403, 124] on button "Publish" at bounding box center [1408, 128] width 206 height 24
